Goal: Transaction & Acquisition: Purchase product/service

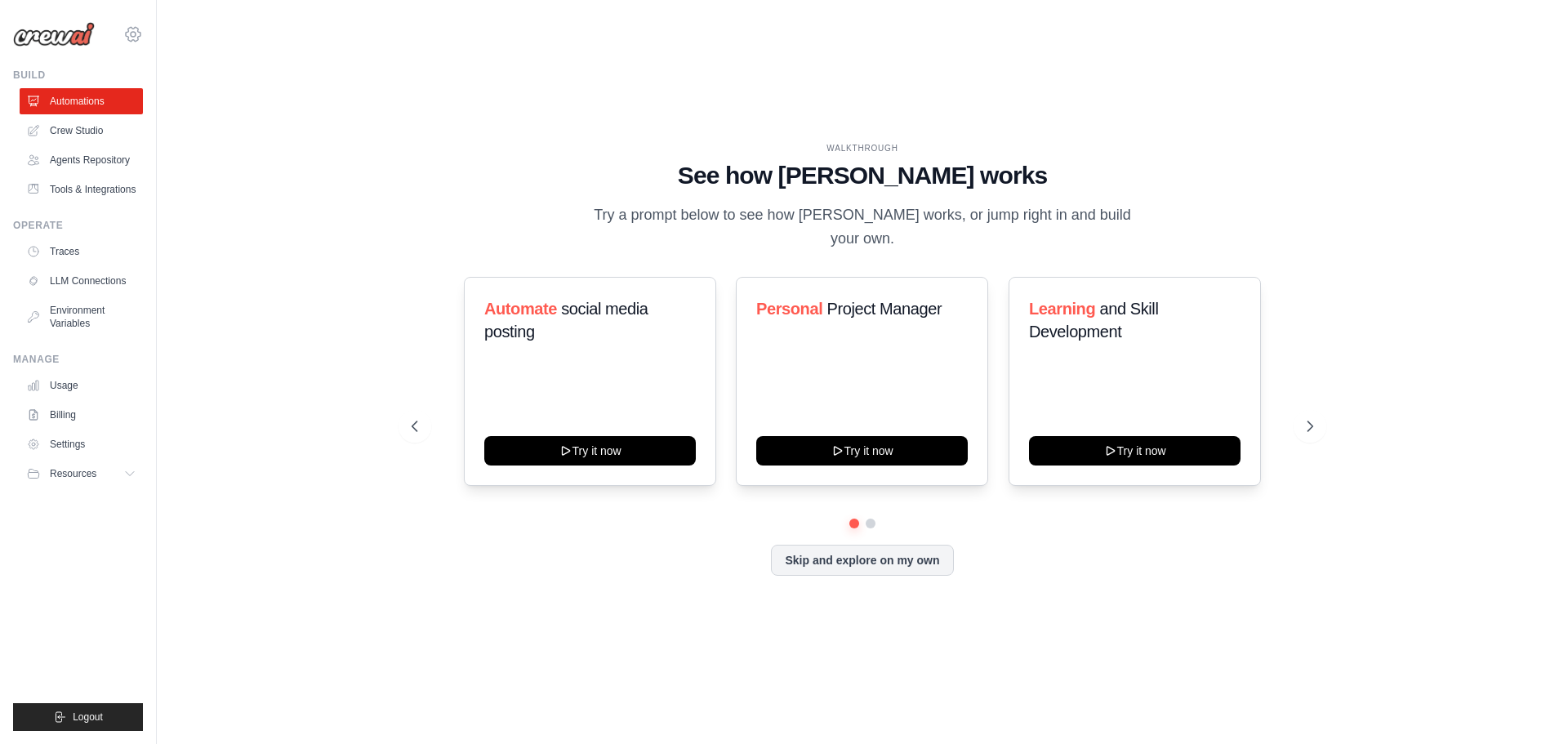
click at [131, 30] on icon at bounding box center [133, 35] width 20 height 20
click at [165, 96] on span "Settings" at bounding box center [204, 101] width 129 height 16
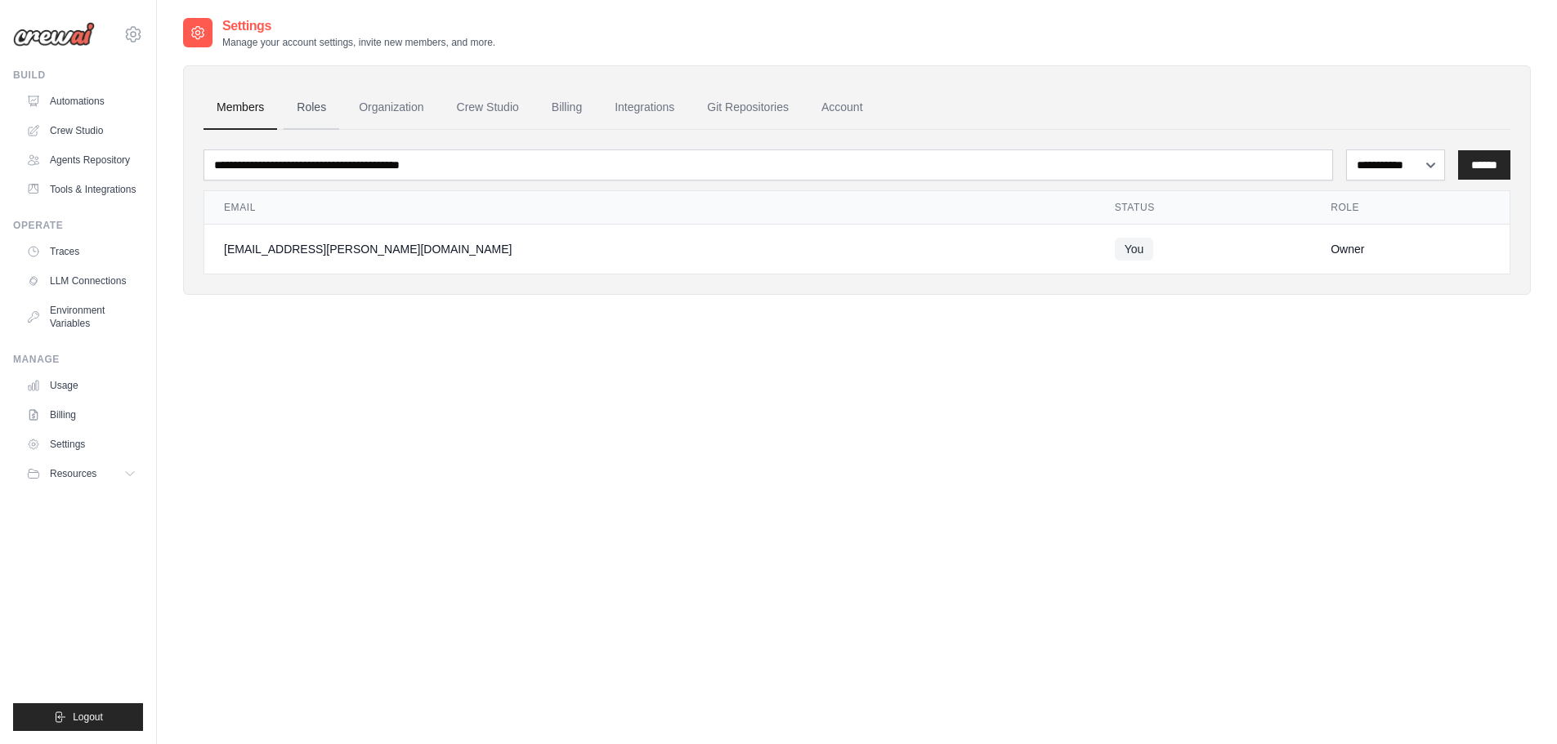
click at [300, 103] on link "Roles" at bounding box center [312, 108] width 56 height 44
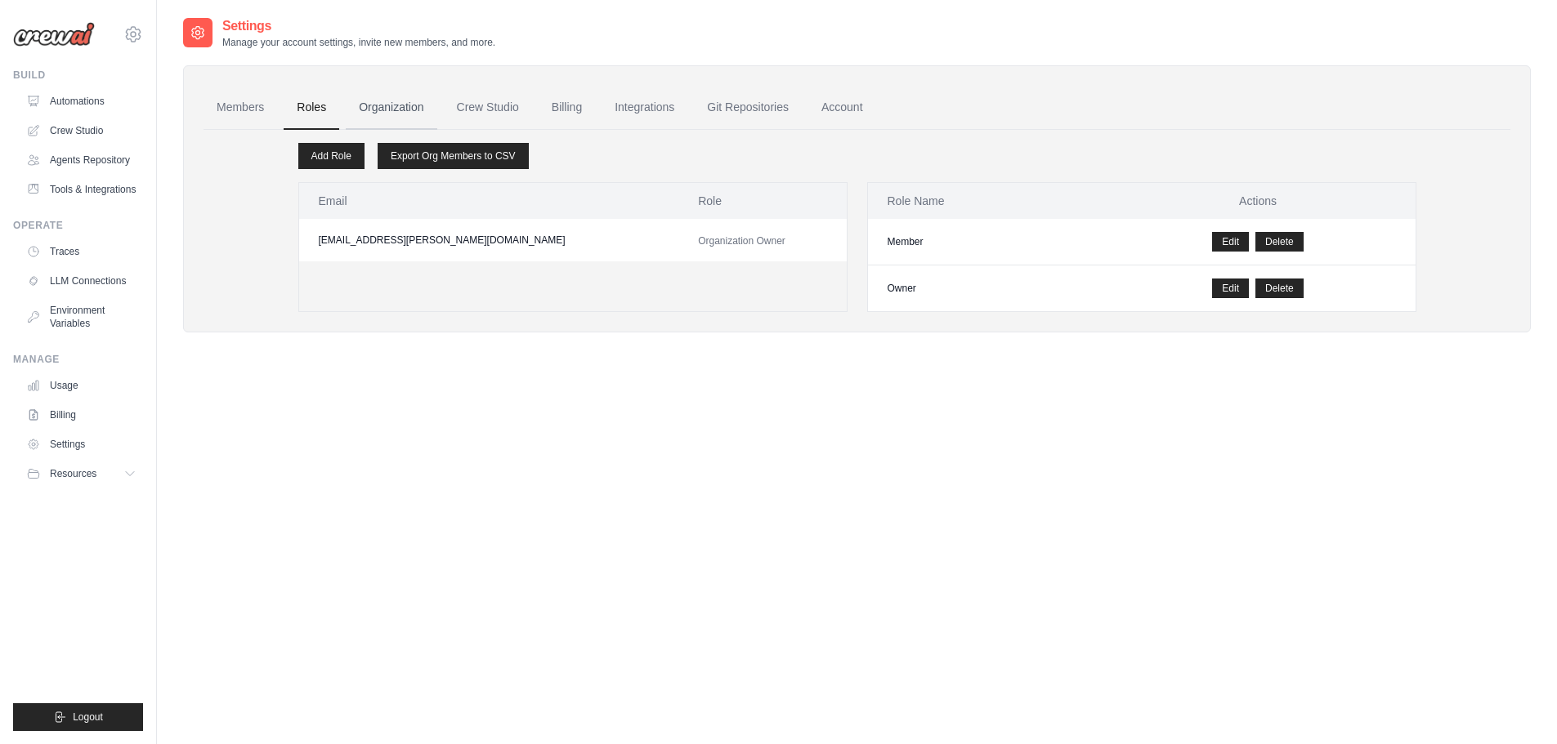
click at [387, 113] on link "Organization" at bounding box center [391, 108] width 91 height 44
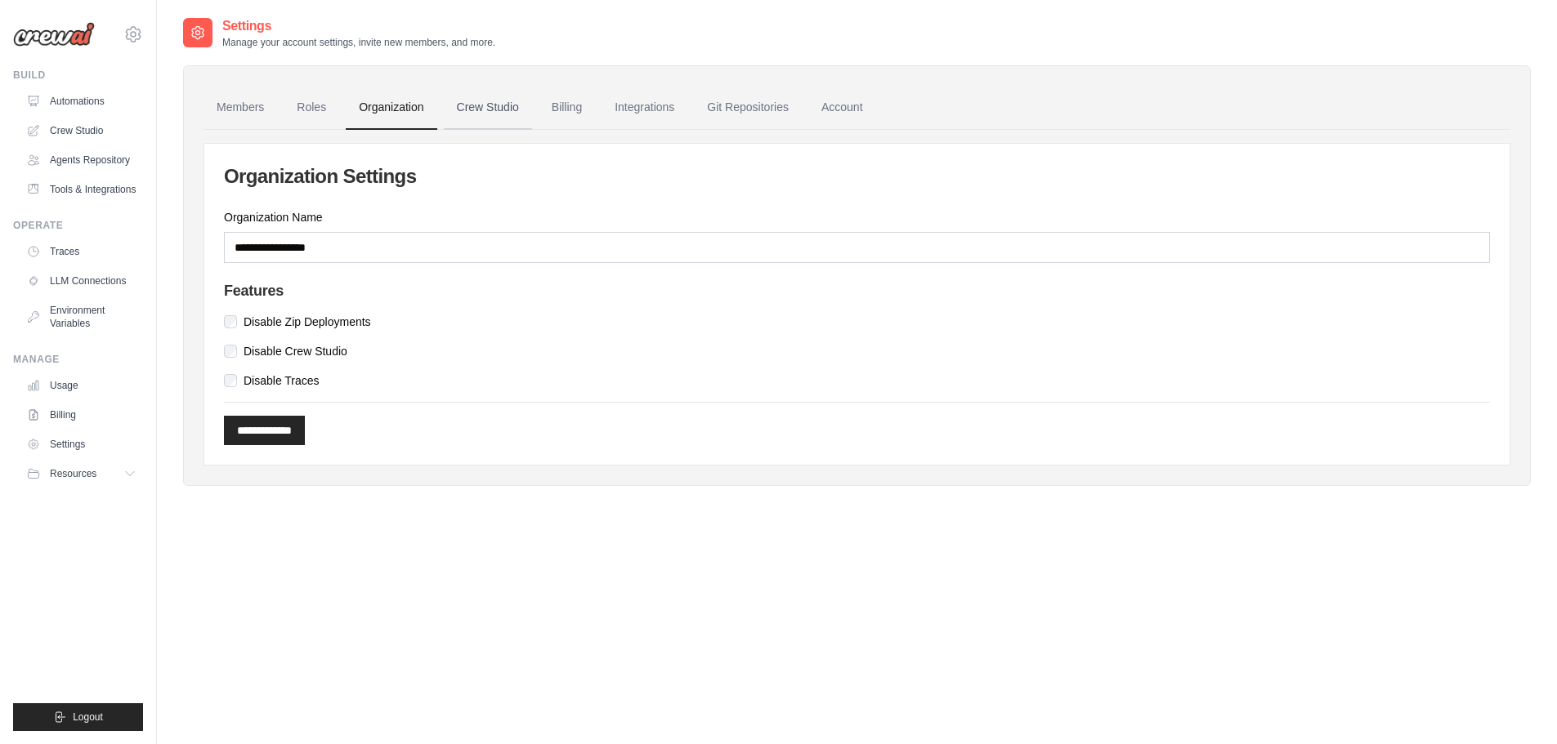
click at [495, 112] on link "Crew Studio" at bounding box center [488, 108] width 88 height 44
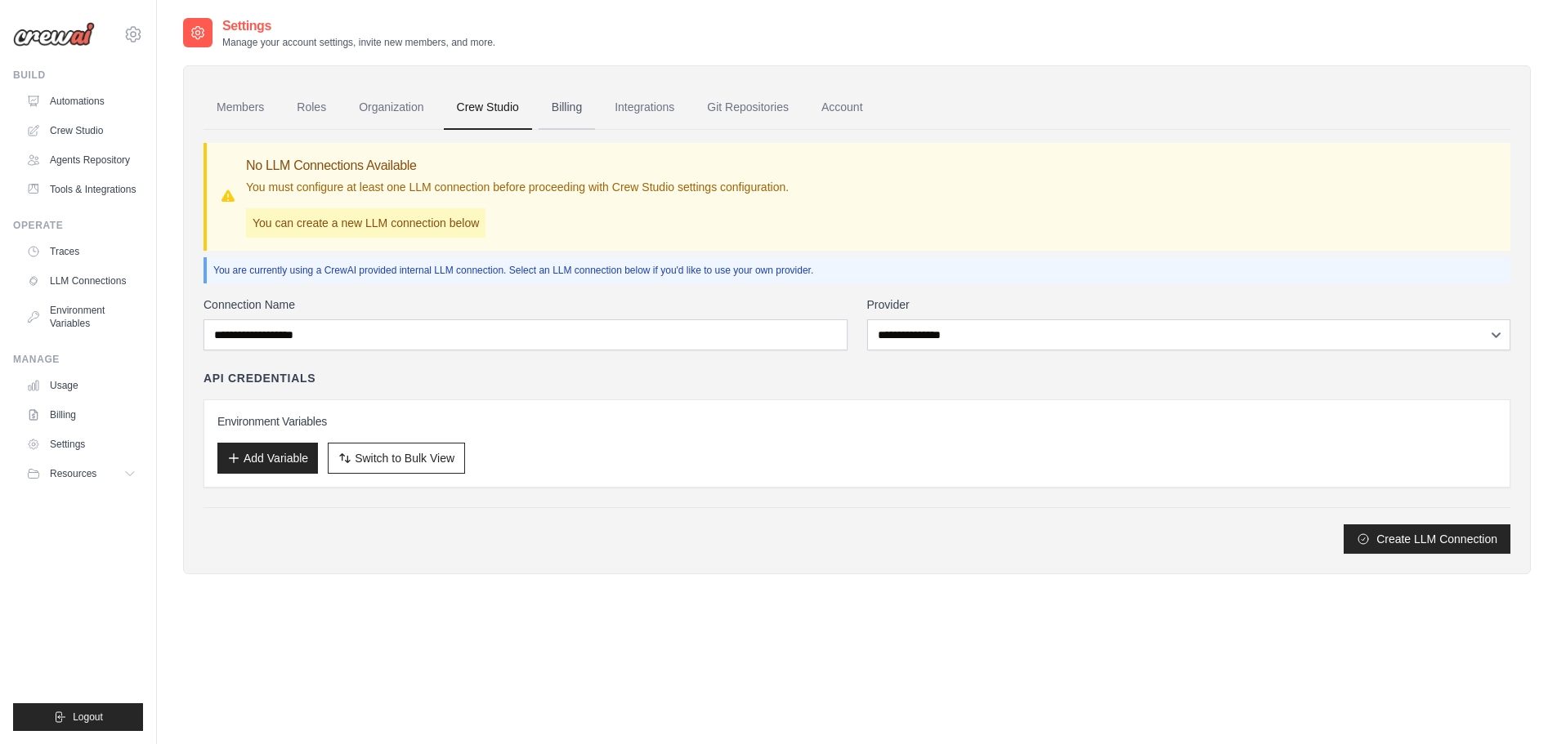
click at [578, 109] on link "Billing" at bounding box center [566, 108] width 56 height 44
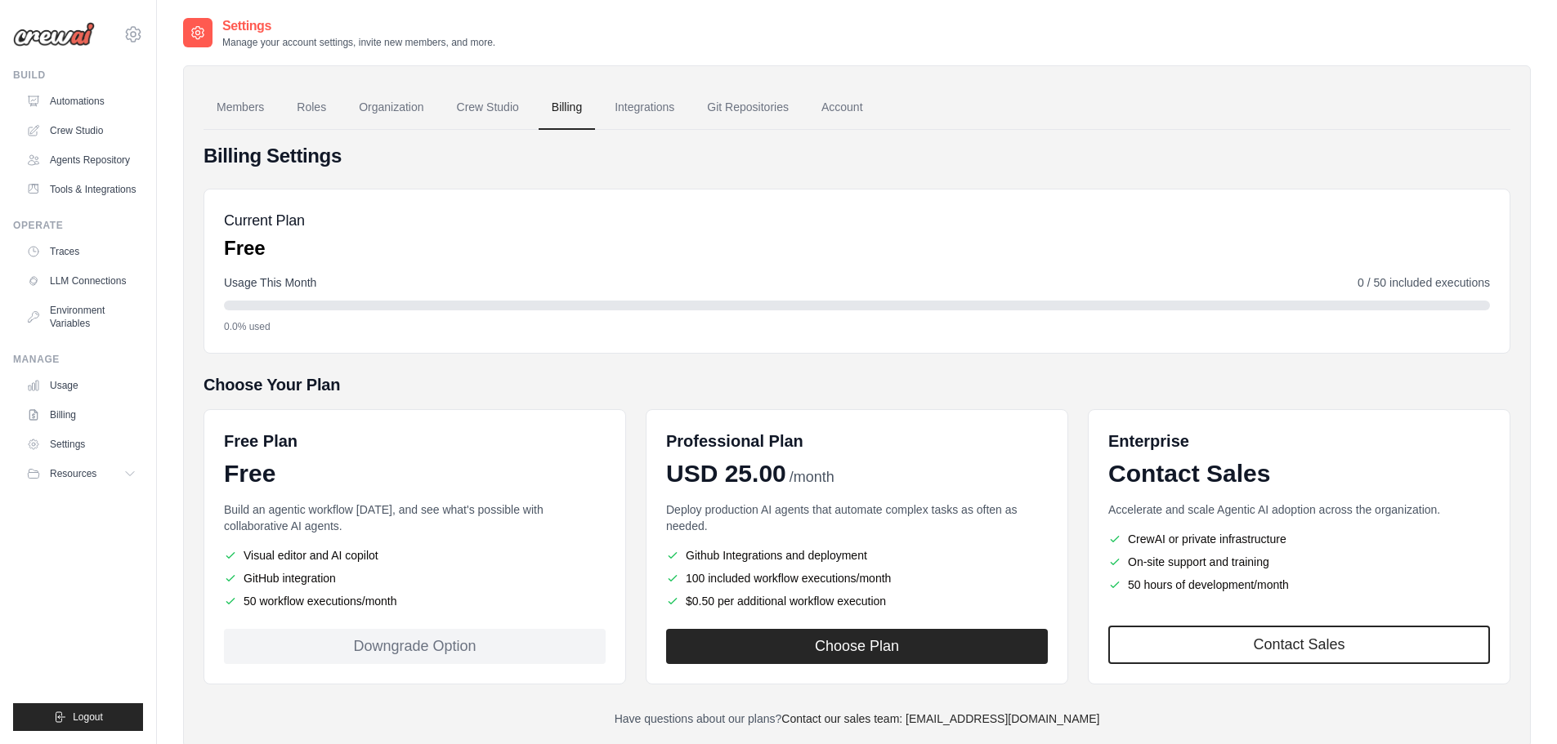
click at [645, 111] on link "Integrations" at bounding box center [644, 108] width 86 height 44
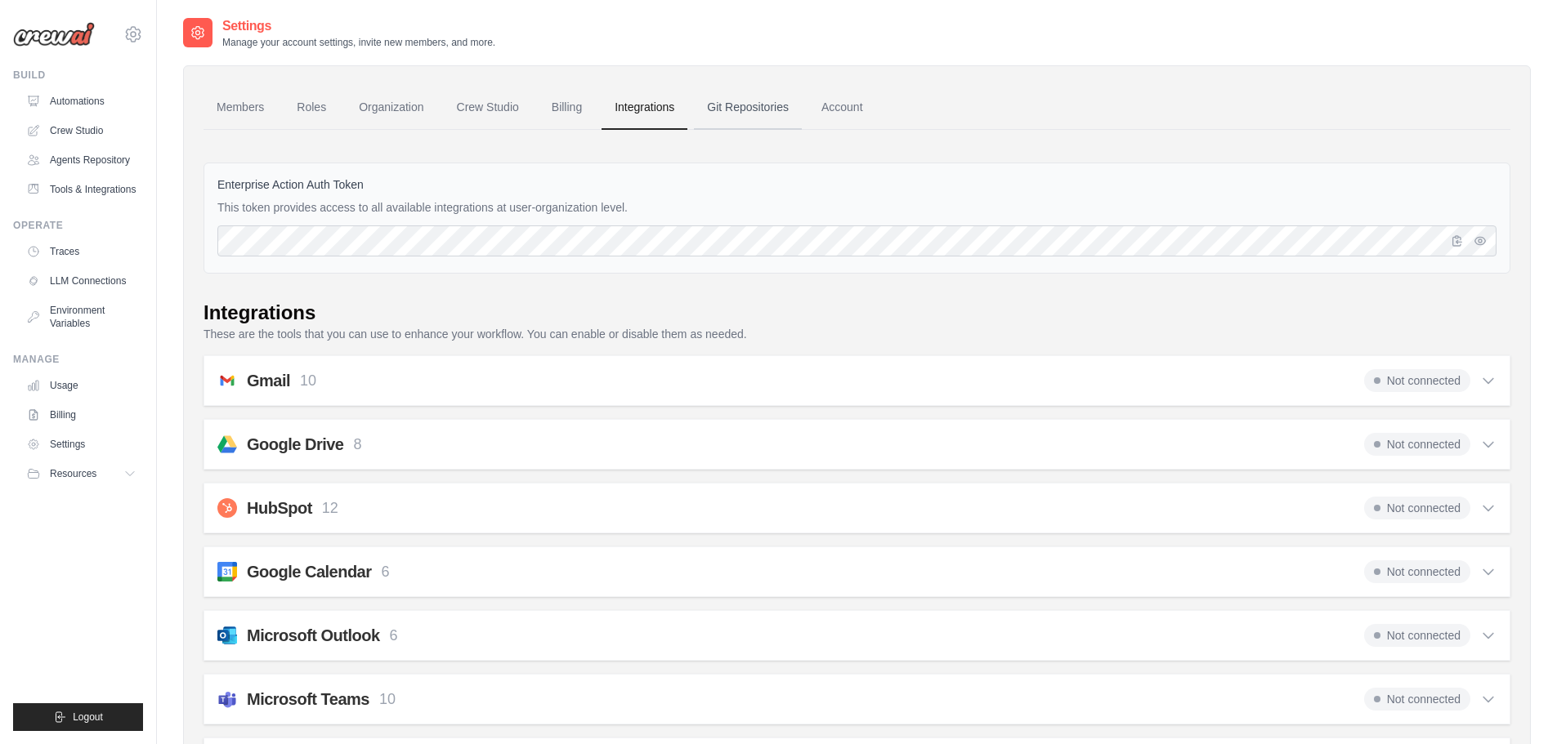
click at [750, 113] on link "Git Repositories" at bounding box center [748, 108] width 108 height 44
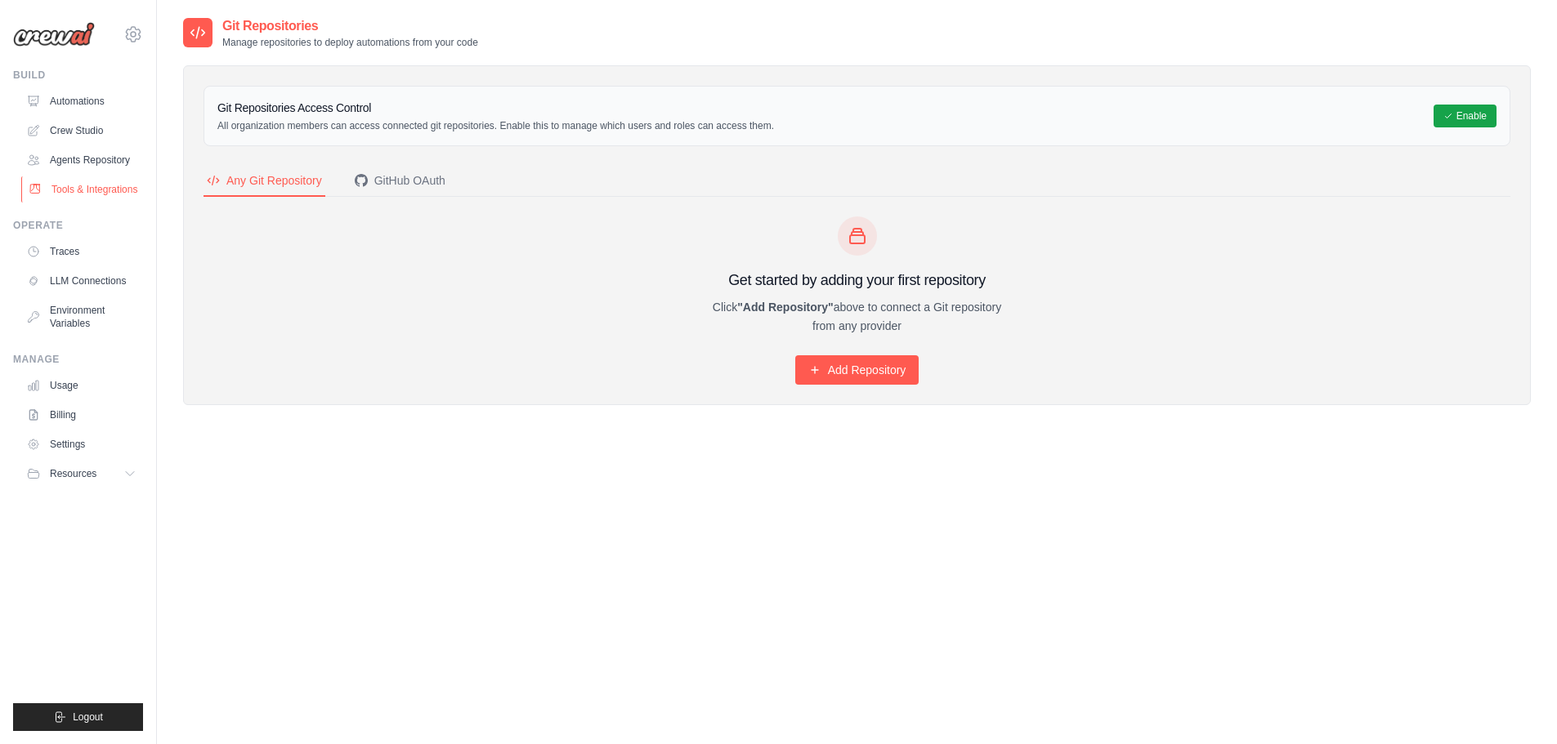
click at [90, 191] on link "Tools & Integrations" at bounding box center [82, 190] width 123 height 26
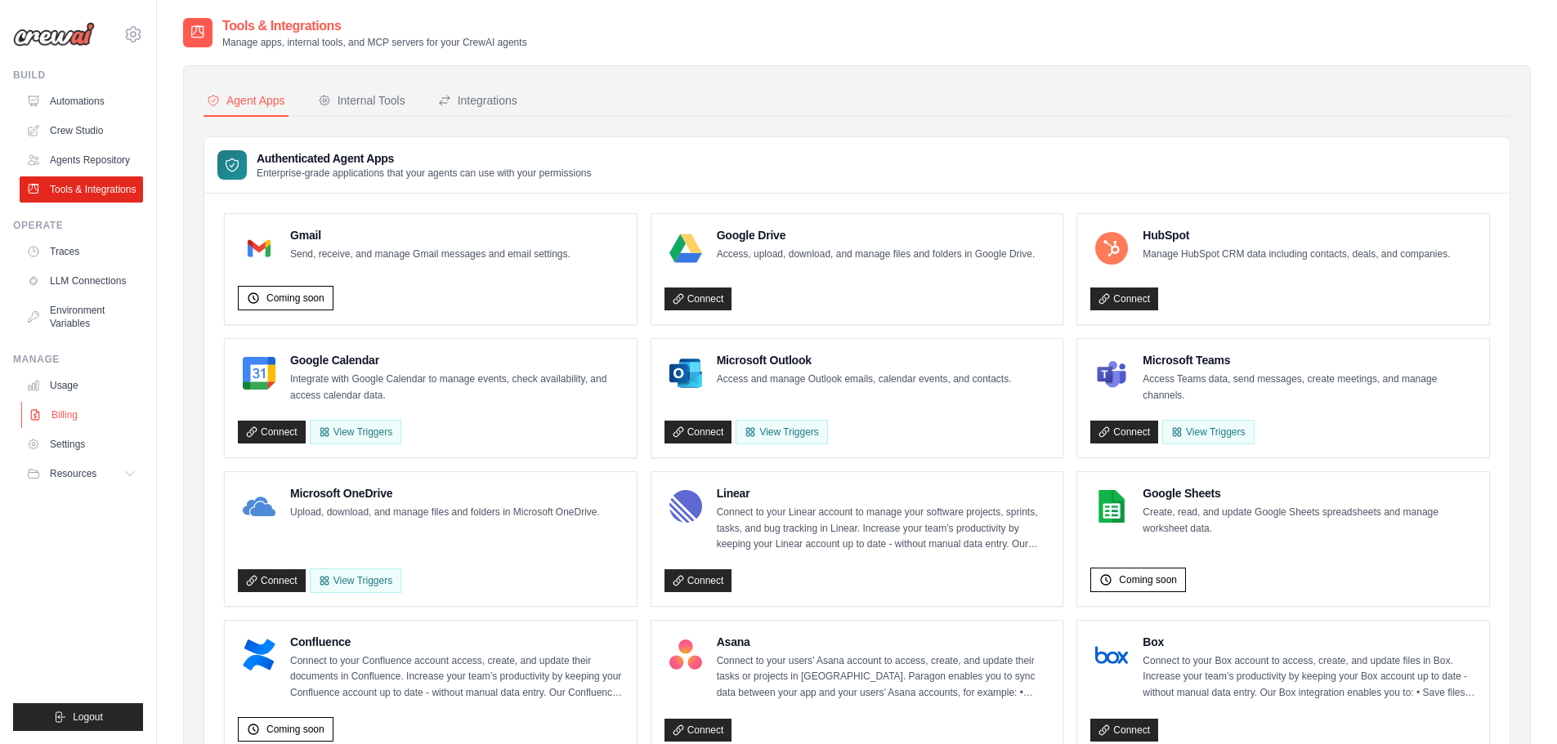
click at [52, 413] on link "Billing" at bounding box center [82, 415] width 123 height 26
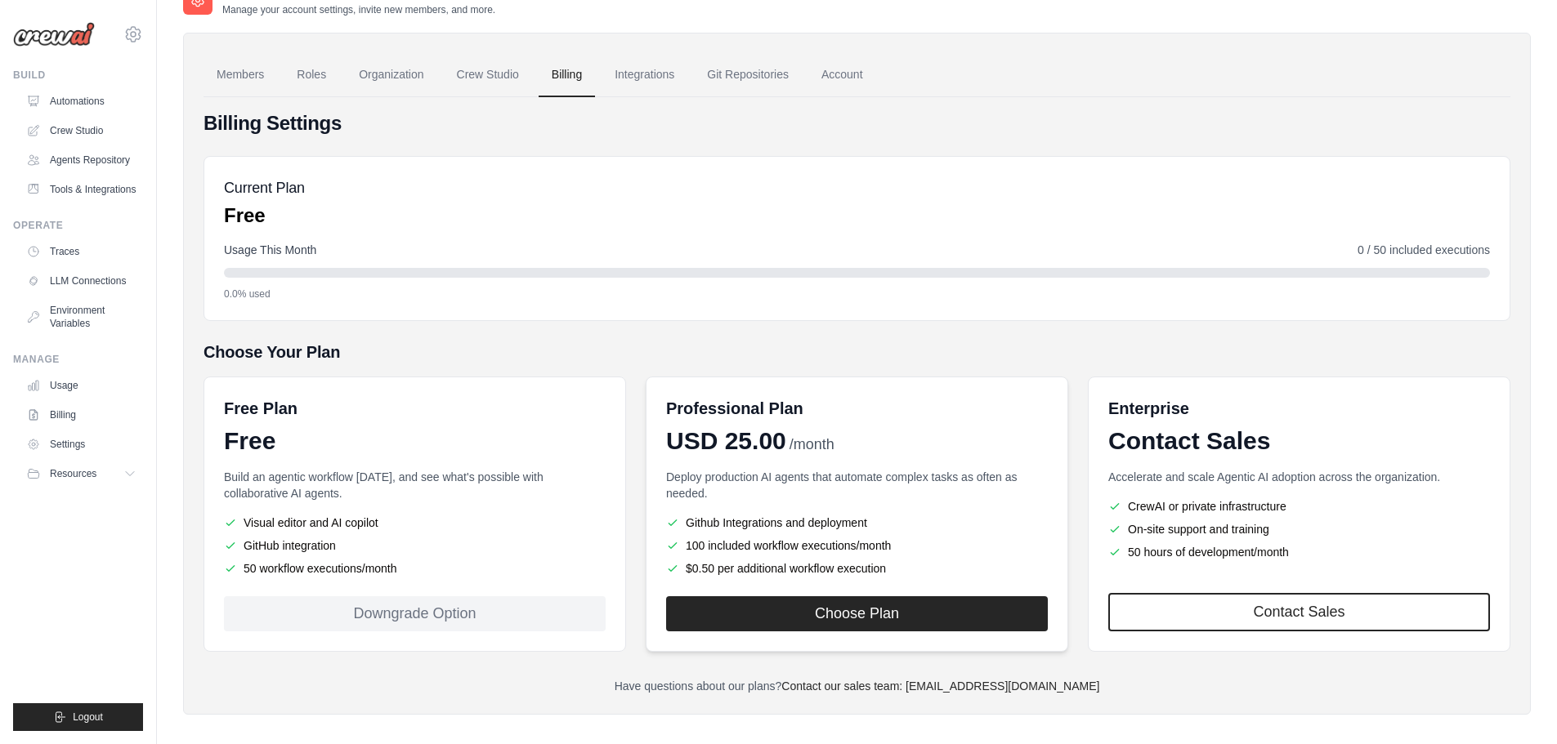
scroll to position [46, 0]
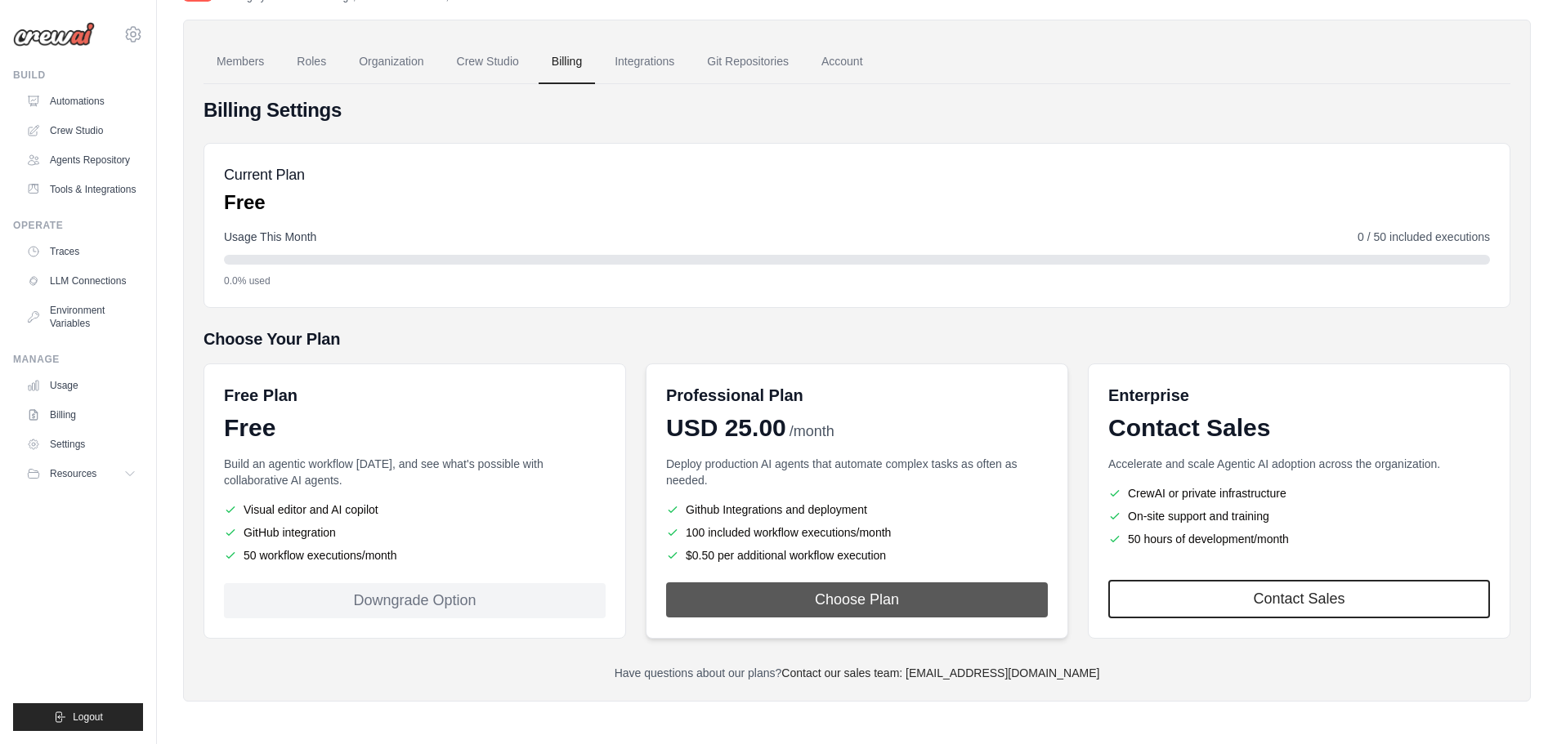
click at [840, 592] on button "Choose Plan" at bounding box center [857, 600] width 382 height 35
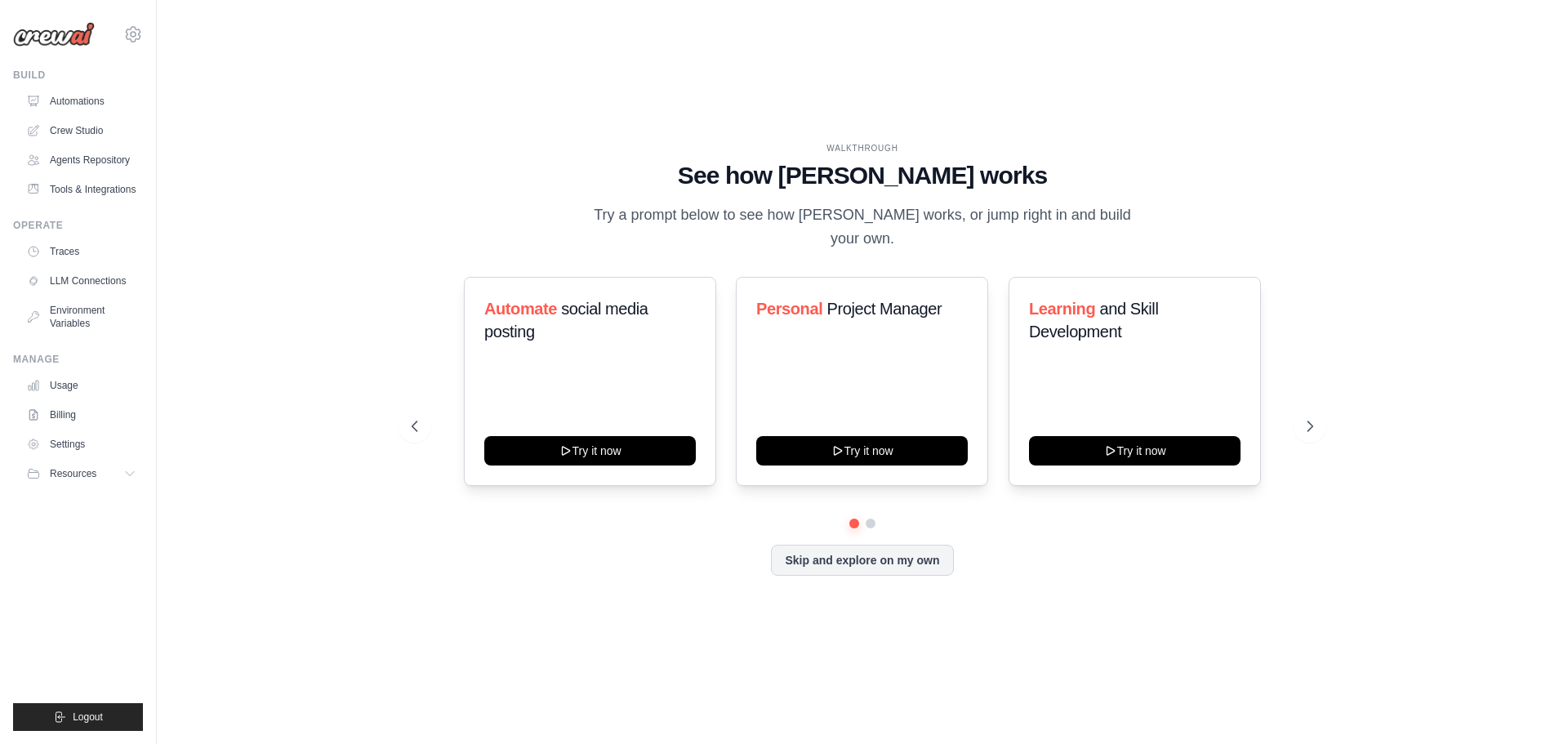
click at [47, 32] on img at bounding box center [54, 34] width 82 height 25
click at [69, 438] on link "Settings" at bounding box center [82, 444] width 123 height 26
